Goal: Check status: Check status

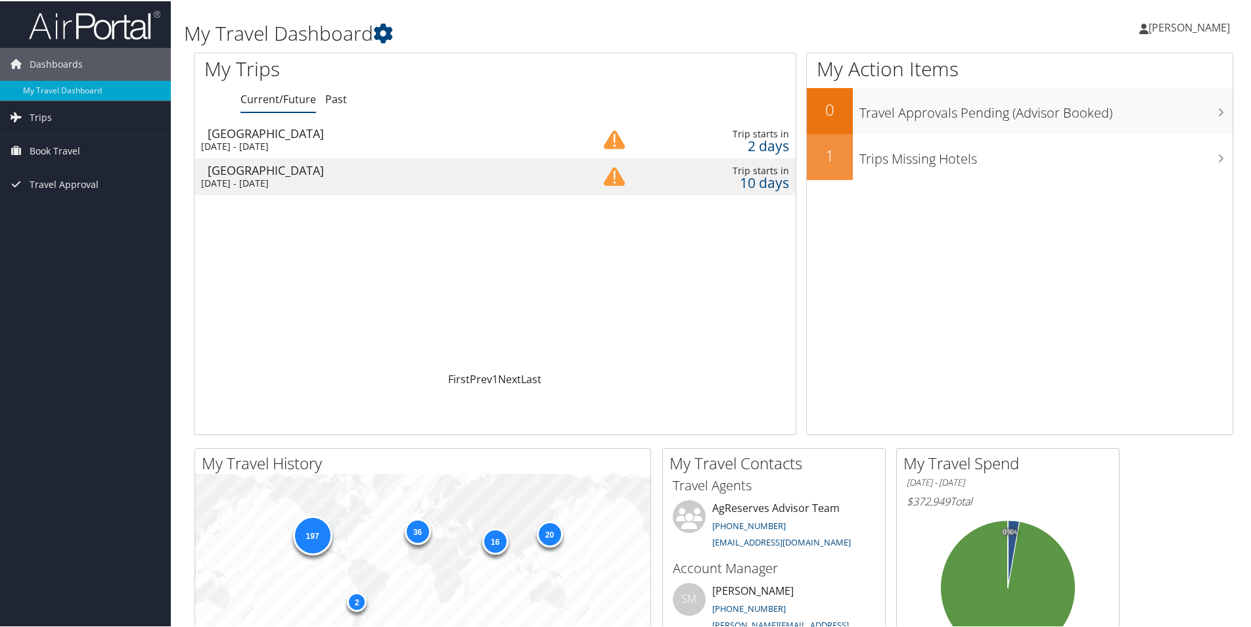
click at [331, 170] on div "[GEOGRAPHIC_DATA]" at bounding box center [387, 169] width 358 height 12
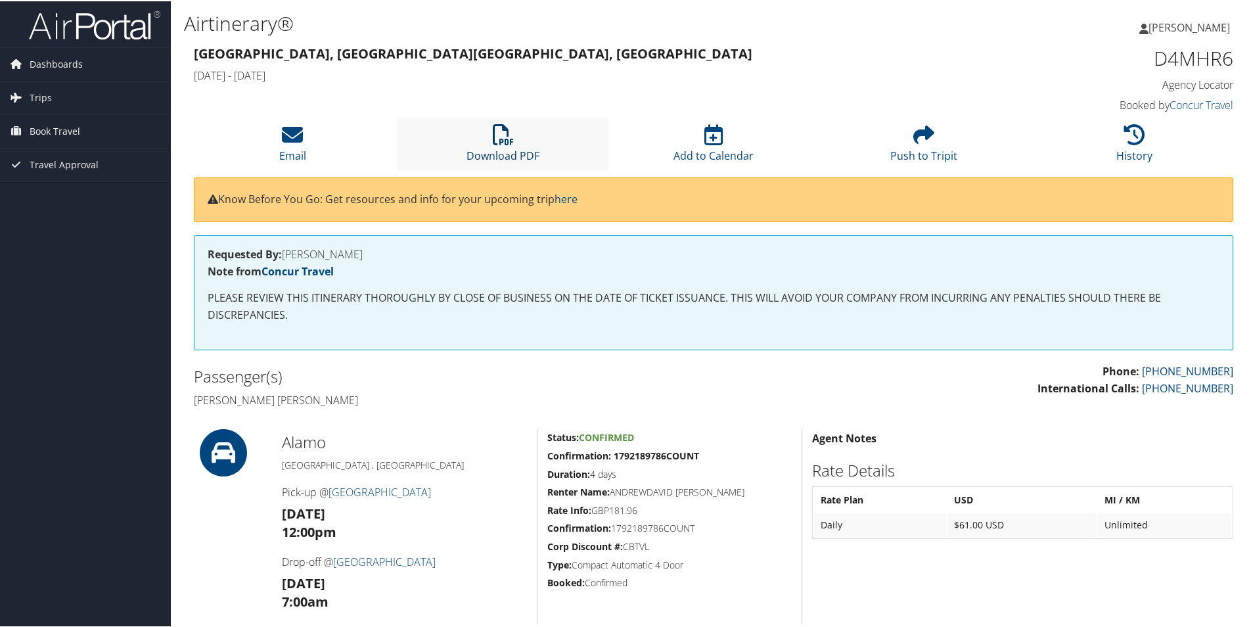
click at [501, 143] on icon at bounding box center [503, 133] width 21 height 21
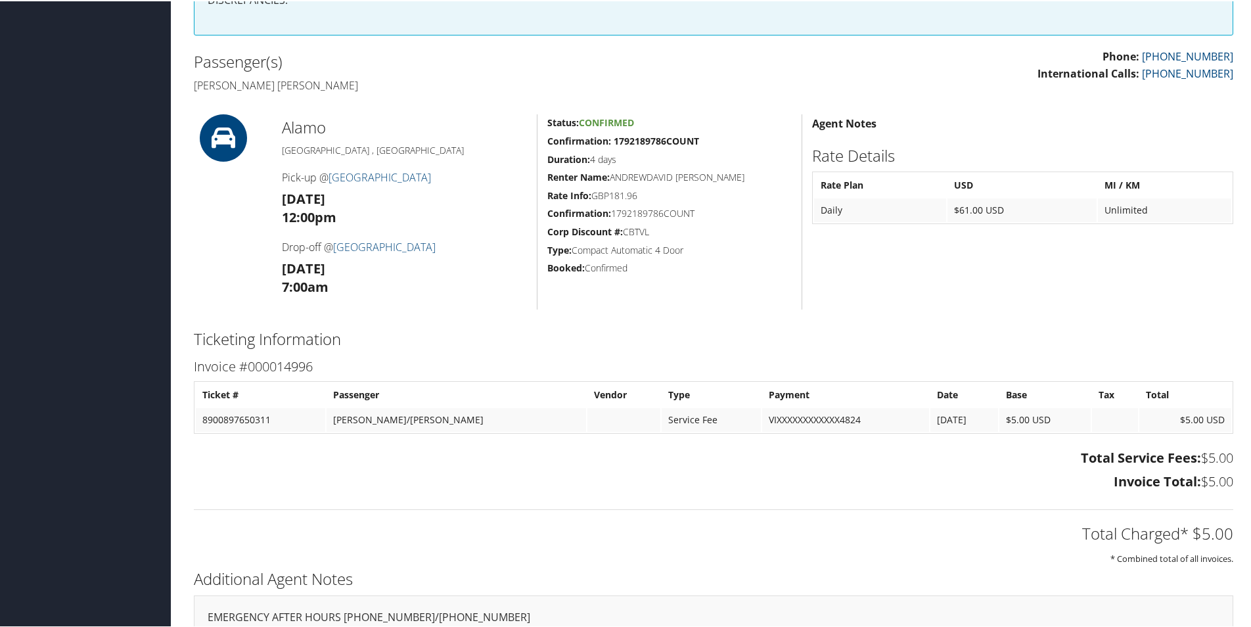
scroll to position [250, 0]
